Goal: Transaction & Acquisition: Purchase product/service

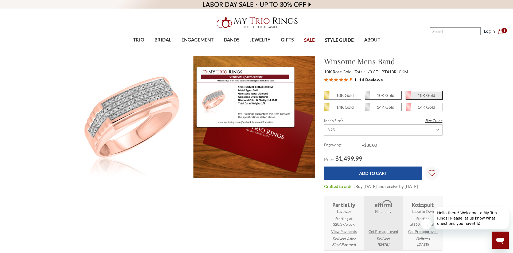
click at [383, 95] on em "10K Gold" at bounding box center [386, 94] width 18 height 5
click at [367, 97] on input "10K Gold" at bounding box center [367, 97] width 0 height 0
radio input "true"
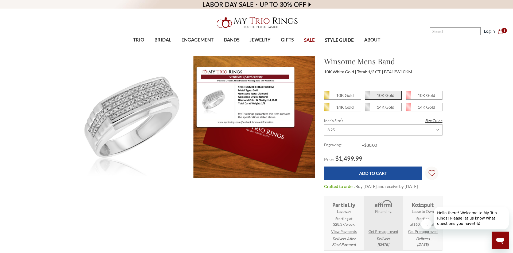
scroll to position [1, 1]
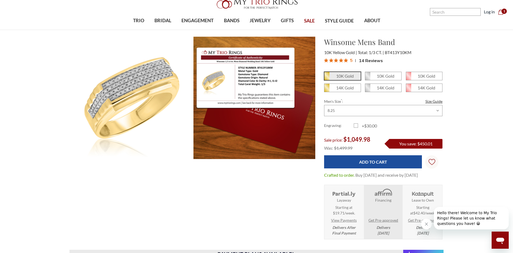
scroll to position [40, 0]
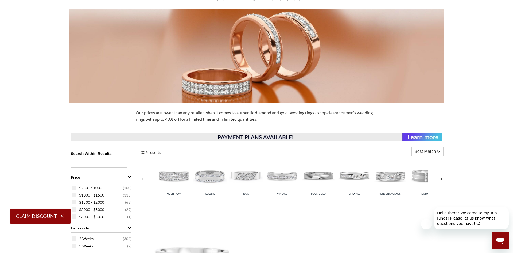
scroll to position [141, 0]
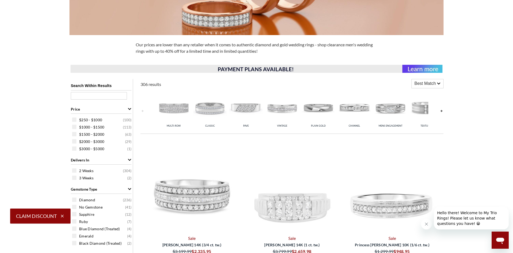
click at [441, 111] on link at bounding box center [441, 111] width 4 height 42
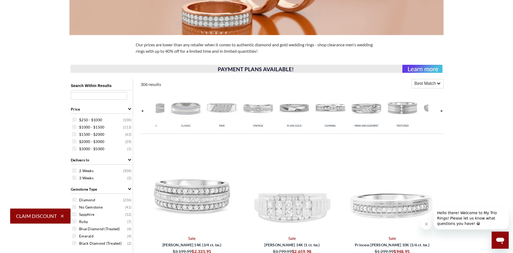
scroll to position [0, 36]
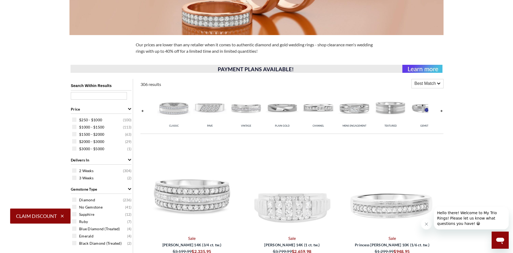
click at [441, 112] on link at bounding box center [441, 111] width 4 height 42
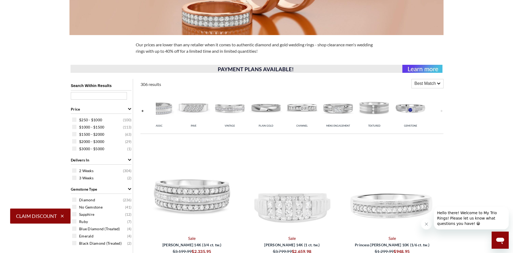
click at [441, 112] on link at bounding box center [441, 111] width 4 height 42
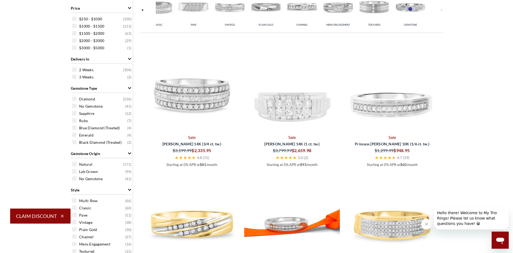
scroll to position [194, 0]
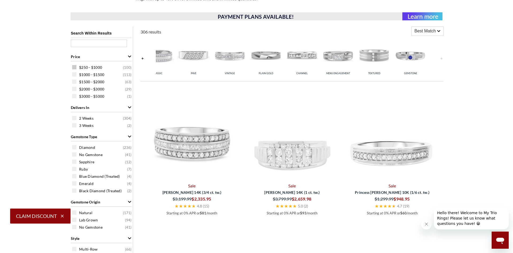
click at [75, 66] on span at bounding box center [74, 67] width 4 height 4
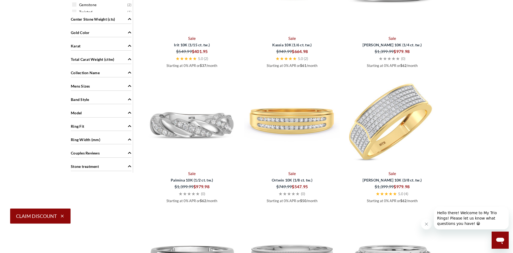
scroll to position [499, 0]
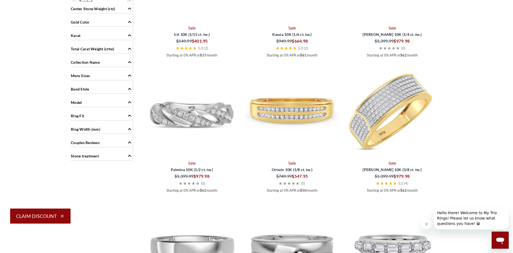
click at [390, 125] on img at bounding box center [392, 110] width 96 height 96
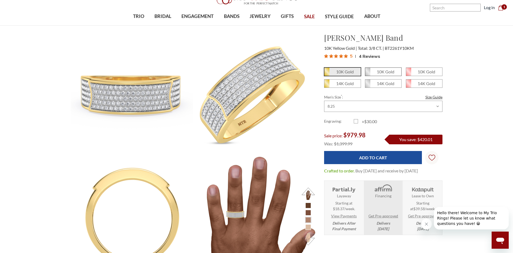
click at [387, 73] on em "10K Gold" at bounding box center [386, 71] width 18 height 5
click at [367, 73] on input "10K Gold" at bounding box center [367, 73] width 0 height 0
radio input "true"
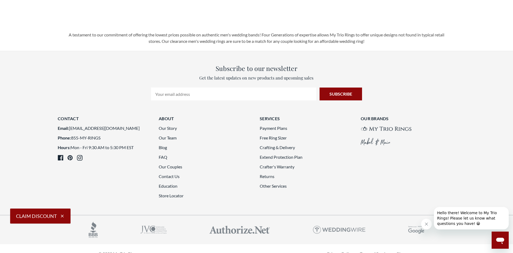
scroll to position [1533, 0]
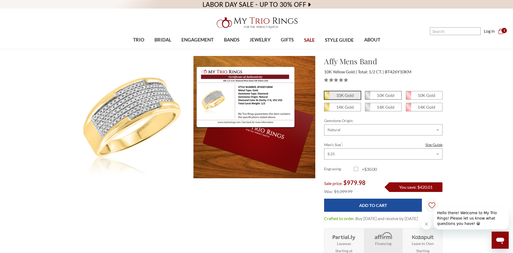
click at [381, 94] on em "10K Gold" at bounding box center [386, 94] width 18 height 5
click at [367, 97] on input "10K Gold" at bounding box center [367, 97] width 0 height 0
radio input "true"
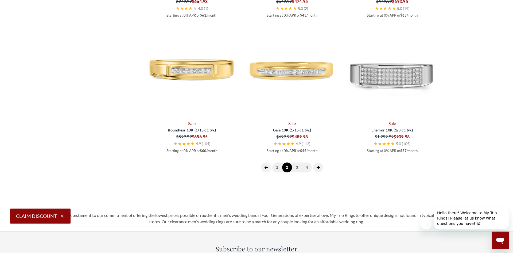
scroll to position [1555, 0]
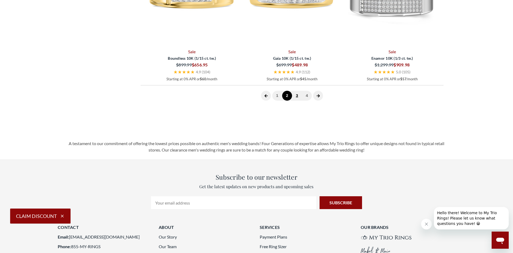
click at [298, 96] on link "3" at bounding box center [297, 96] width 10 height 10
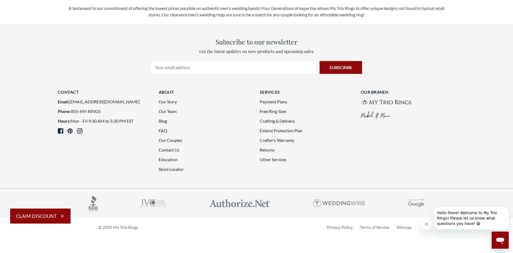
scroll to position [1507, 0]
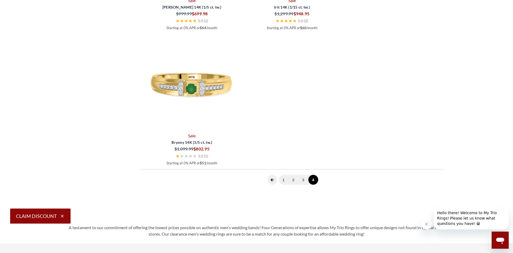
scroll to position [708, 0]
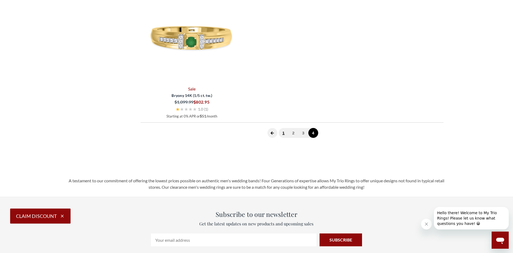
click at [285, 135] on link "1" at bounding box center [284, 133] width 10 height 10
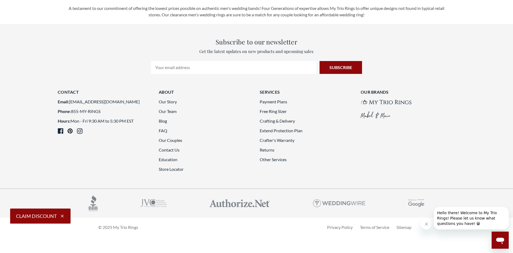
scroll to position [1595, 0]
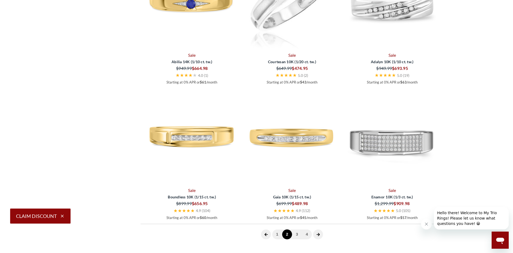
scroll to position [1420, 0]
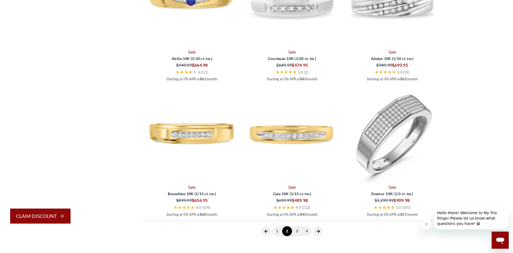
click at [373, 129] on img at bounding box center [392, 134] width 96 height 96
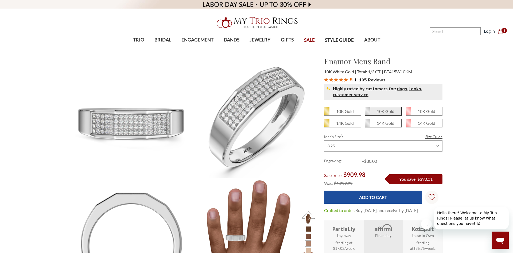
click at [383, 124] on em "14K Gold" at bounding box center [386, 122] width 18 height 5
click at [367, 125] on input "14K Gold" at bounding box center [367, 125] width 0 height 0
radio input "true"
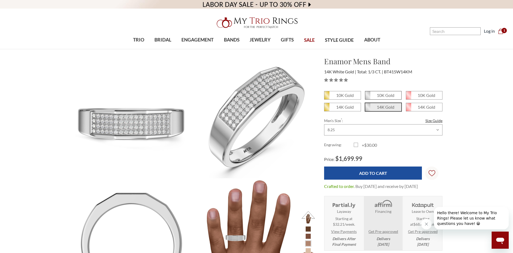
click at [385, 96] on em "10K Gold" at bounding box center [386, 94] width 18 height 5
click at [367, 97] on input "10K Gold" at bounding box center [367, 97] width 0 height 0
radio input "true"
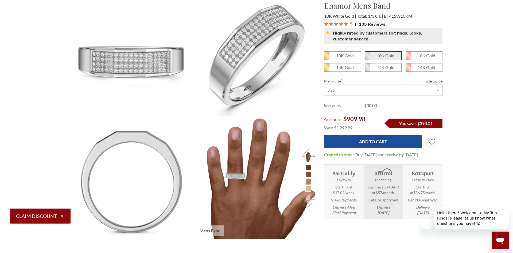
scroll to position [242, 372]
click at [310, 188] on li at bounding box center [308, 189] width 6 height 6
click at [308, 198] on button at bounding box center [308, 200] width 15 height 15
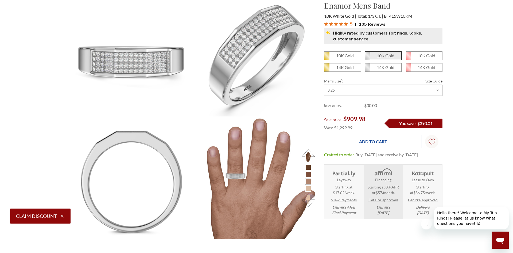
click at [395, 144] on input "Add to Cart" at bounding box center [373, 141] width 98 height 13
type input "Add to Cart"
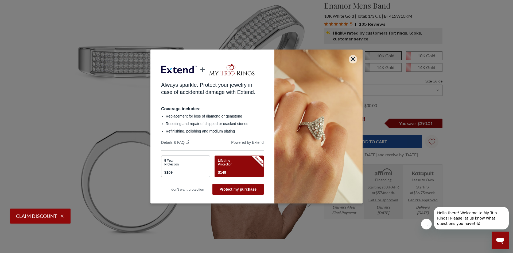
scroll to position [0, 0]
click at [354, 60] on icon "button" at bounding box center [353, 59] width 4 height 4
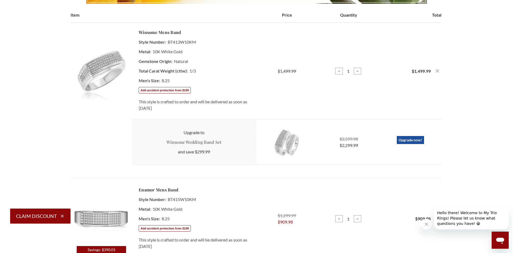
click at [438, 71] on icon "Remove Winsome 1/3 ct tw. Mens Band 10K White Gold from cart" at bounding box center [437, 70] width 3 height 3
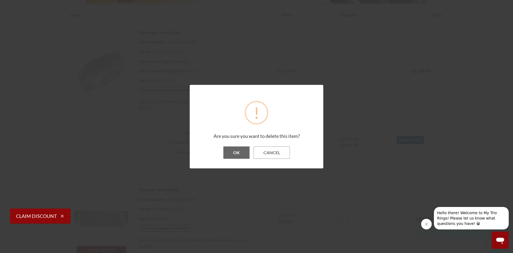
click at [243, 153] on button "OK" at bounding box center [236, 152] width 26 height 12
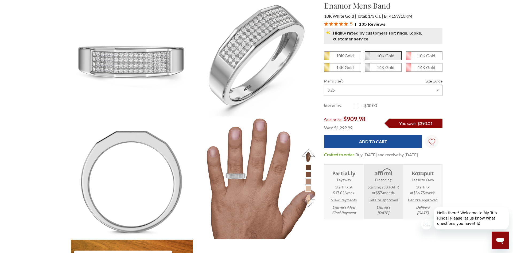
scroll to position [242, 372]
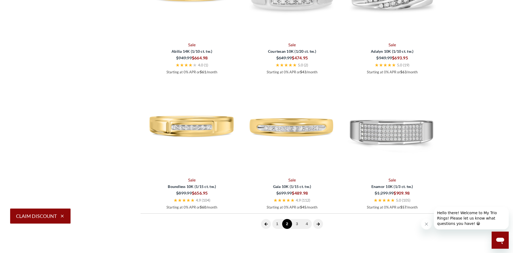
scroll to position [1474, 0]
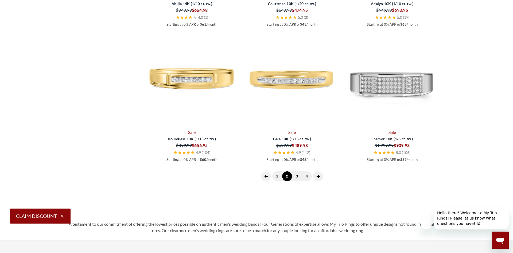
click at [294, 174] on link "3" at bounding box center [297, 176] width 10 height 10
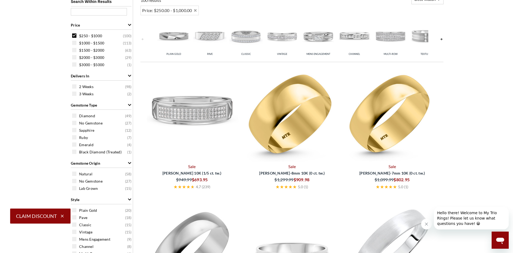
scroll to position [240, 0]
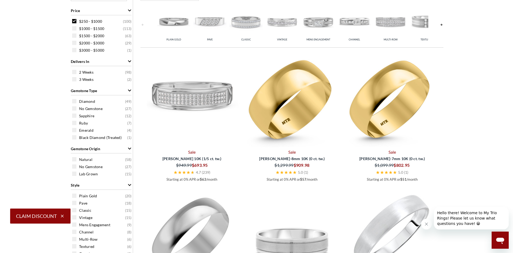
click at [206, 103] on img at bounding box center [192, 99] width 96 height 96
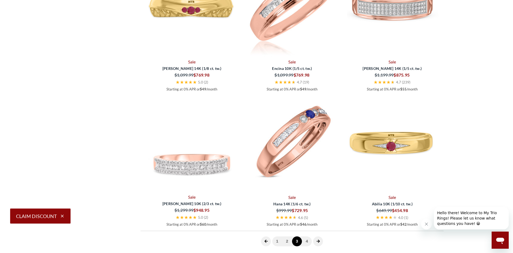
scroll to position [1483, 0]
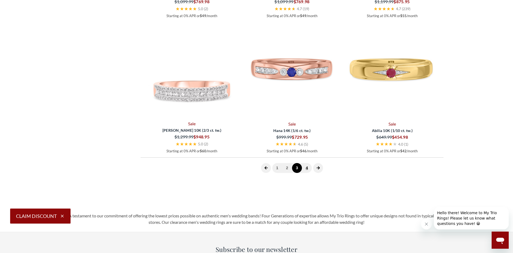
click at [309, 170] on link "4" at bounding box center [307, 168] width 10 height 10
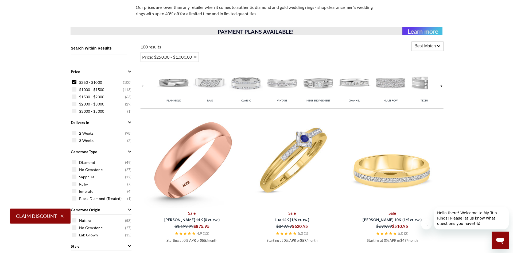
scroll to position [154, 0]
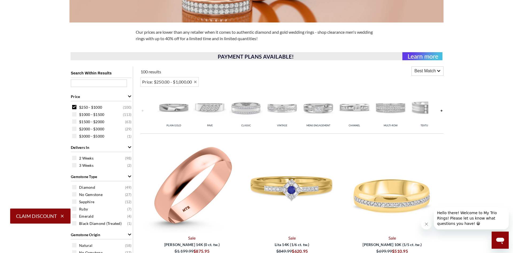
click at [72, 106] on span at bounding box center [74, 107] width 4 height 4
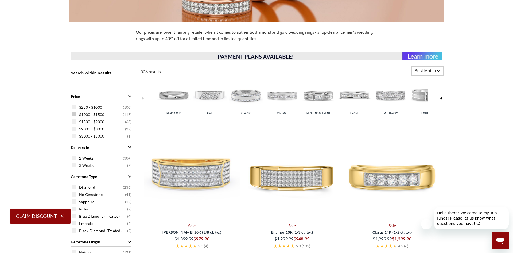
click at [75, 114] on span at bounding box center [74, 114] width 4 height 4
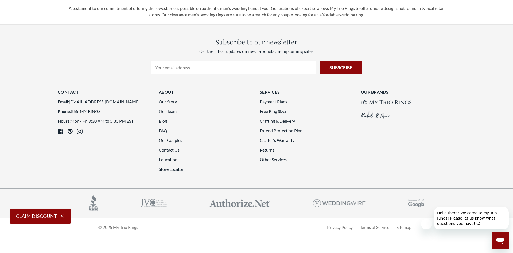
scroll to position [1552, 0]
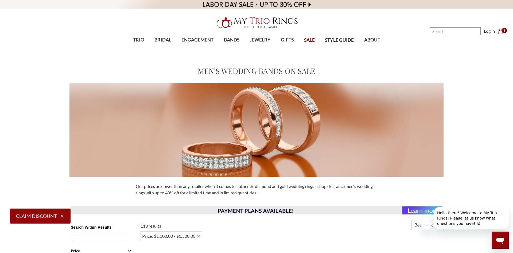
click at [308, 42] on span "SALE" at bounding box center [309, 40] width 11 height 7
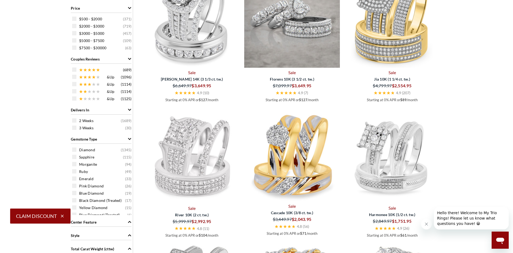
scroll to position [194, 0]
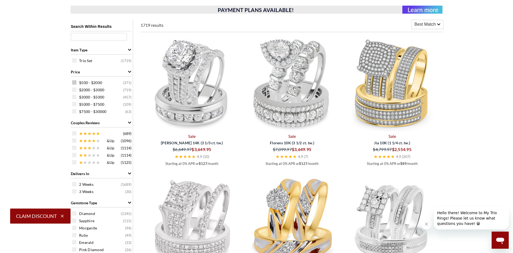
click at [75, 84] on div "$500 - $2000 ( 371 )" at bounding box center [102, 82] width 61 height 6
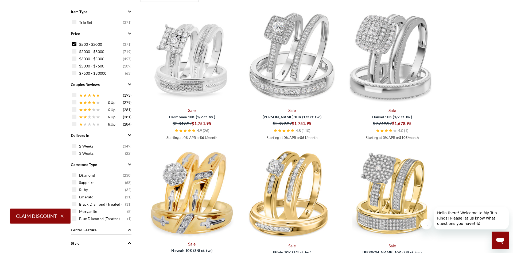
scroll to position [260, 0]
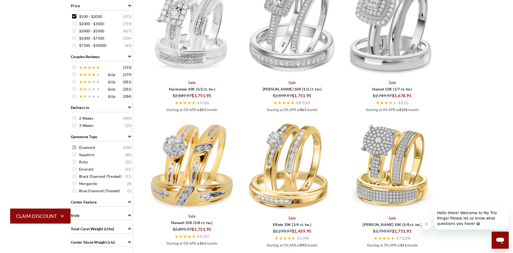
click at [74, 148] on span at bounding box center [74, 147] width 4 height 4
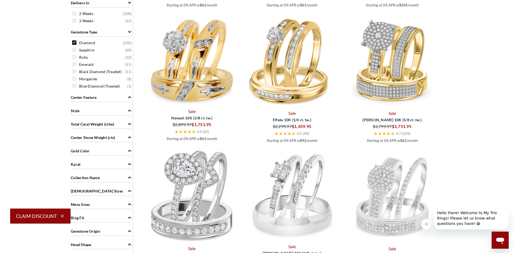
scroll to position [365, 0]
click at [119, 151] on div "Gold Color" at bounding box center [101, 150] width 61 height 10
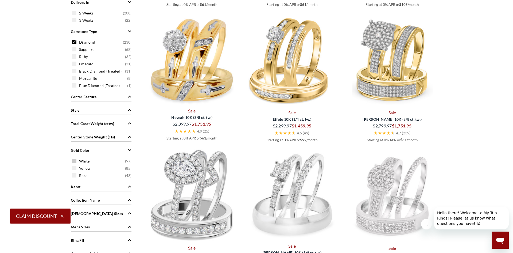
click at [73, 162] on span at bounding box center [74, 160] width 4 height 4
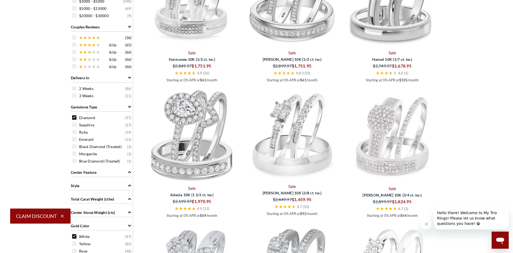
scroll to position [319, 0]
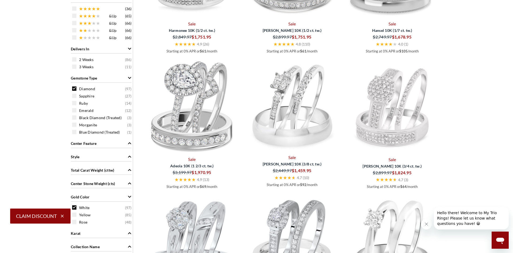
click at [123, 154] on div "Style" at bounding box center [101, 156] width 61 height 10
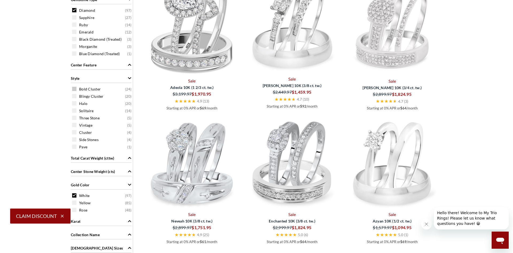
scroll to position [443, 0]
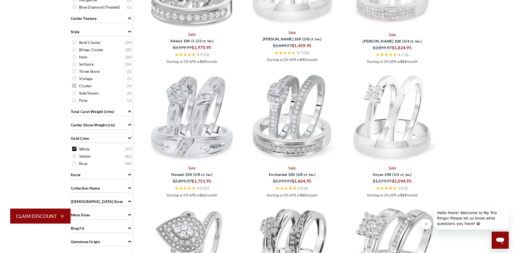
click at [79, 86] on span "Cluster" at bounding box center [85, 85] width 13 height 5
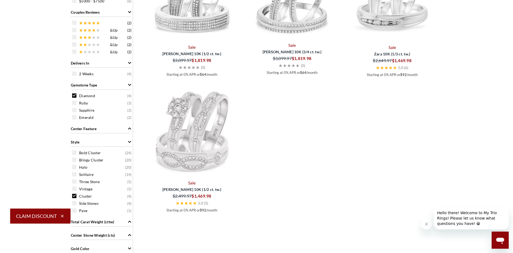
scroll to position [297, 0]
click at [77, 196] on div "Cluster ( 4 )" at bounding box center [102, 196] width 61 height 6
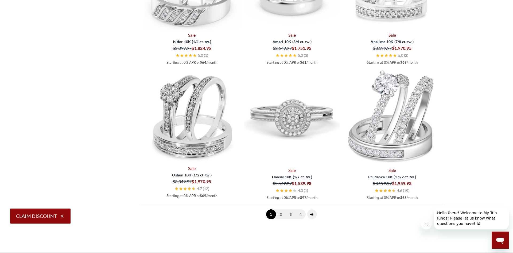
scroll to position [1526, 0]
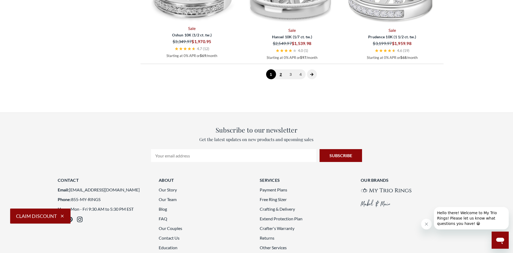
click at [282, 74] on link "2" at bounding box center [281, 74] width 10 height 10
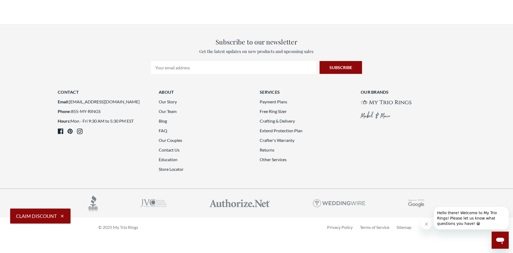
scroll to position [1508, 0]
